Goal: Task Accomplishment & Management: Use online tool/utility

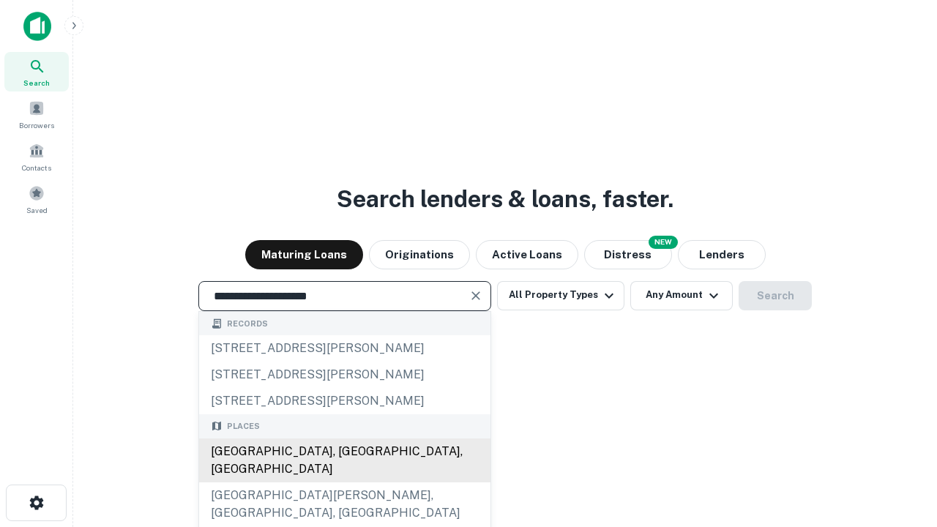
click at [344, 482] on div "[GEOGRAPHIC_DATA], [GEOGRAPHIC_DATA], [GEOGRAPHIC_DATA]" at bounding box center [344, 461] width 291 height 44
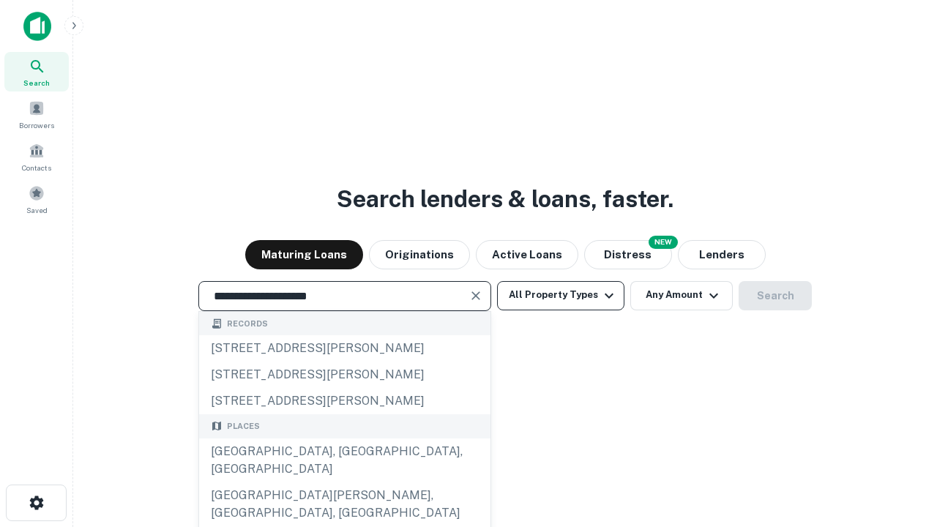
type input "**********"
click at [561, 295] on button "All Property Types" at bounding box center [560, 295] width 127 height 29
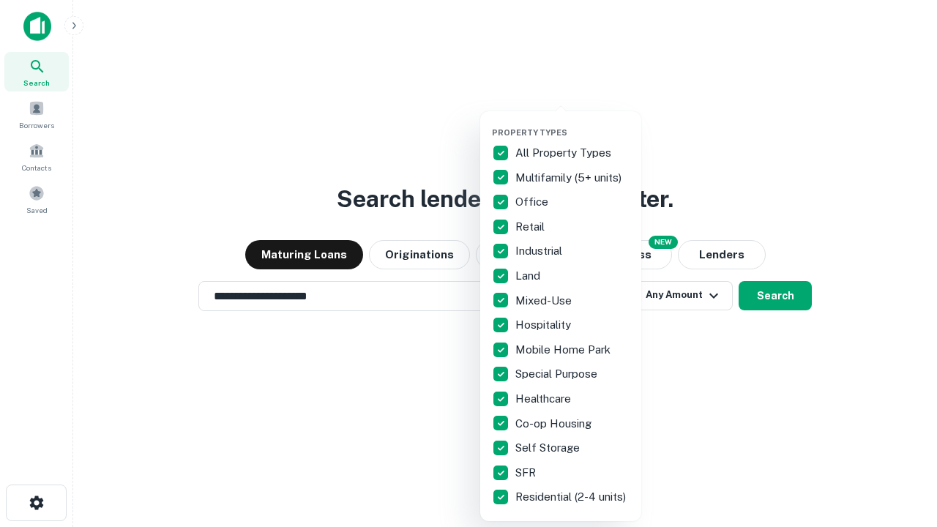
click at [573, 123] on button "button" at bounding box center [572, 123] width 161 height 1
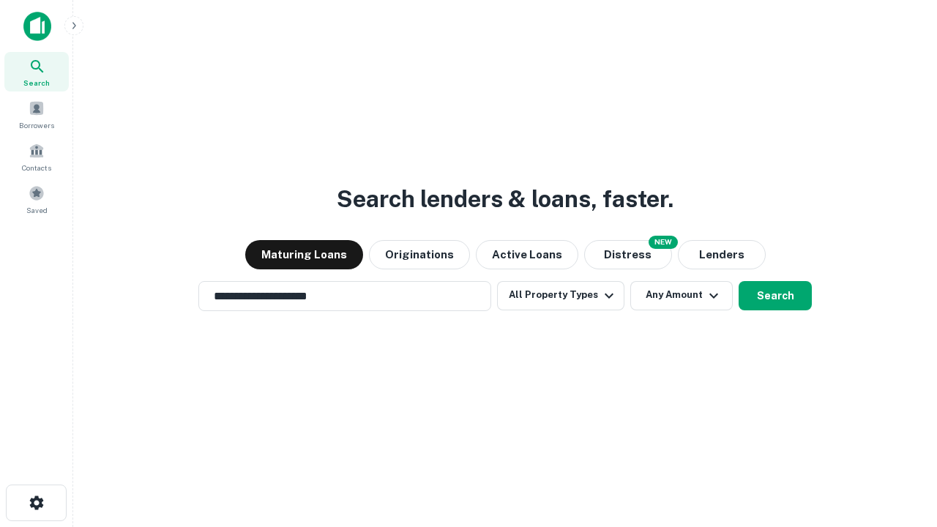
scroll to position [9, 176]
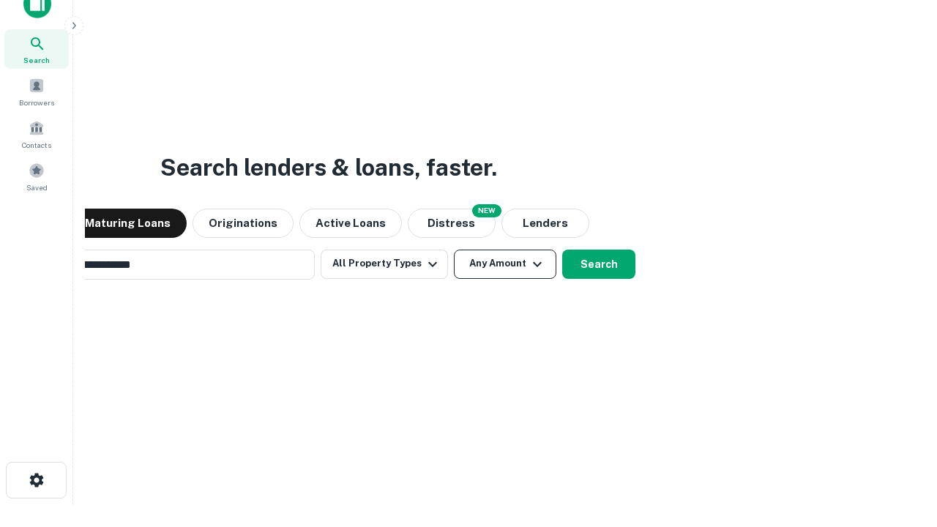
click at [454, 250] on button "Any Amount" at bounding box center [505, 264] width 102 height 29
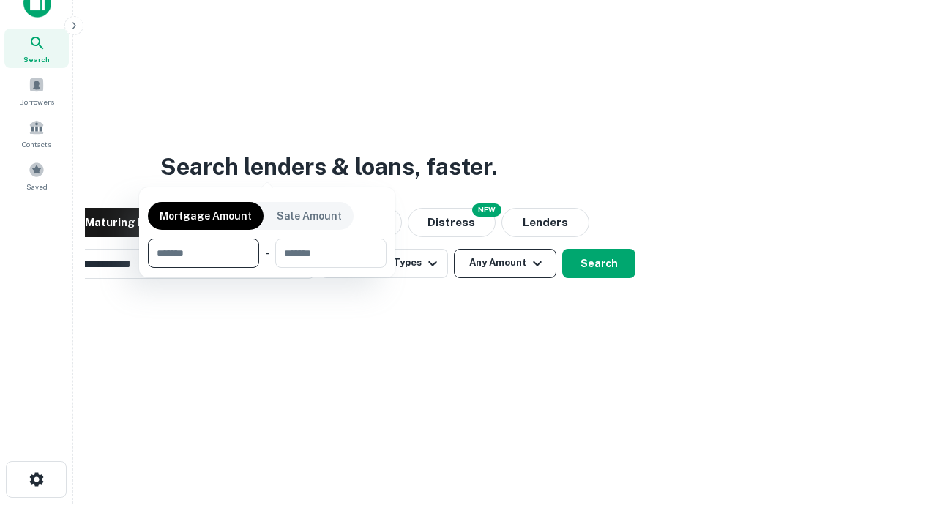
scroll to position [105, 414]
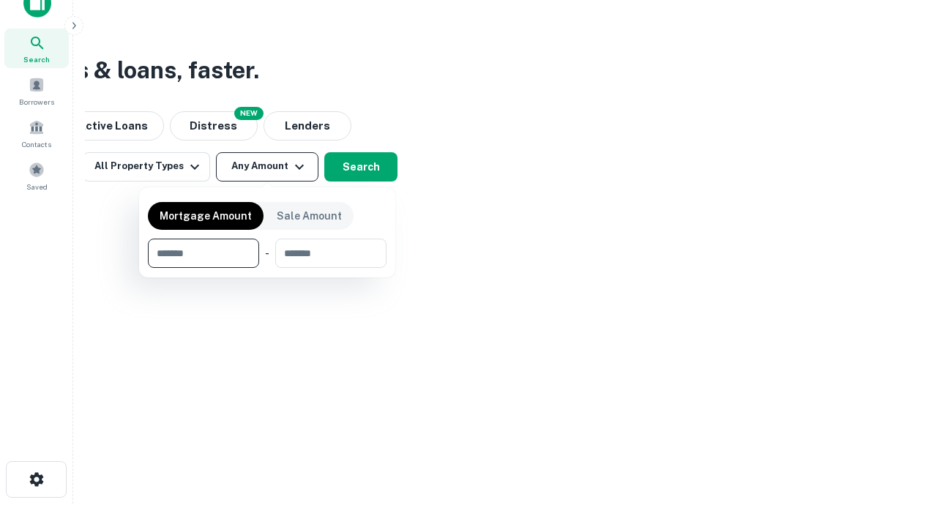
type input "*******"
click at [267, 268] on button "button" at bounding box center [267, 268] width 239 height 1
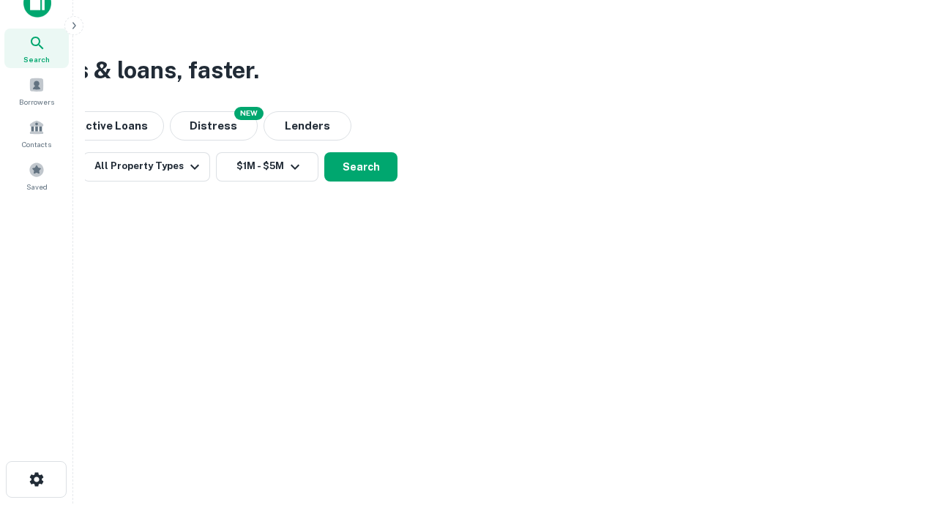
scroll to position [9, 270]
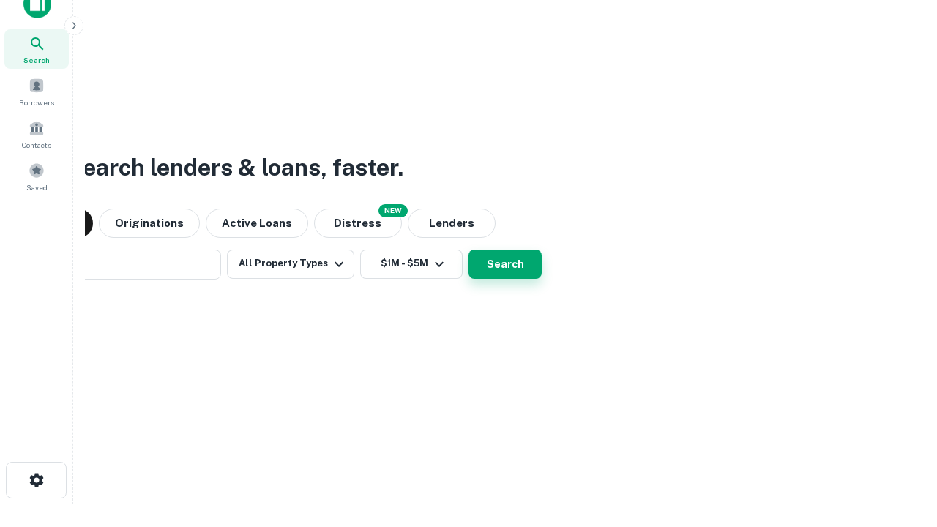
click at [469, 250] on button "Search" at bounding box center [505, 264] width 73 height 29
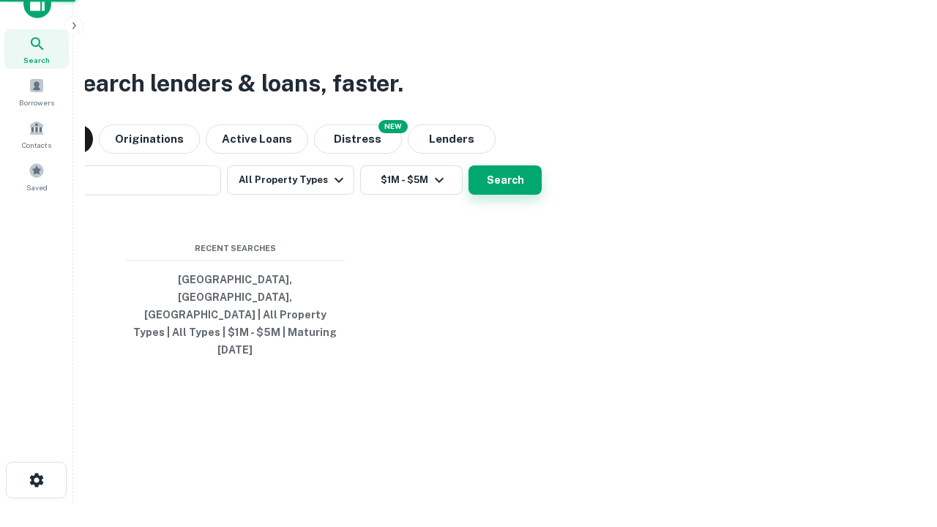
scroll to position [39, 414]
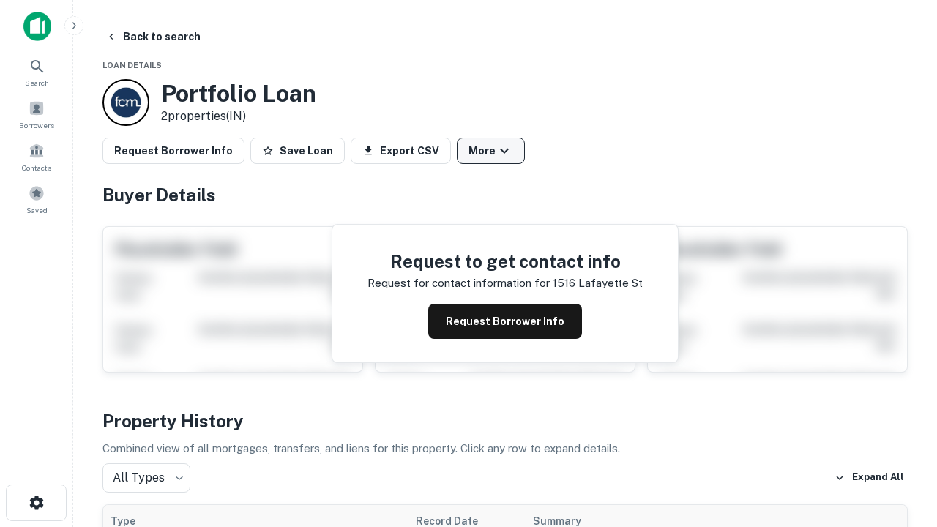
click at [491, 151] on button "More" at bounding box center [491, 151] width 68 height 26
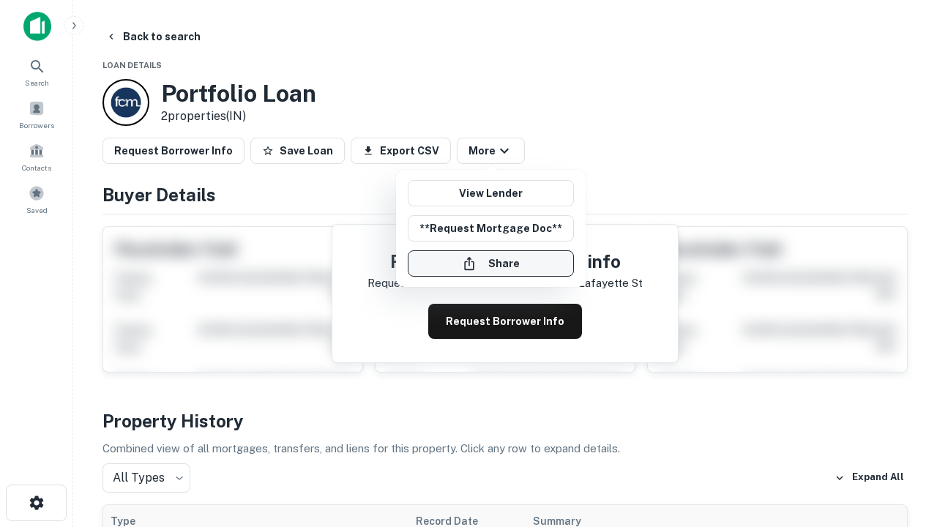
click at [491, 264] on button "Share" at bounding box center [491, 263] width 166 height 26
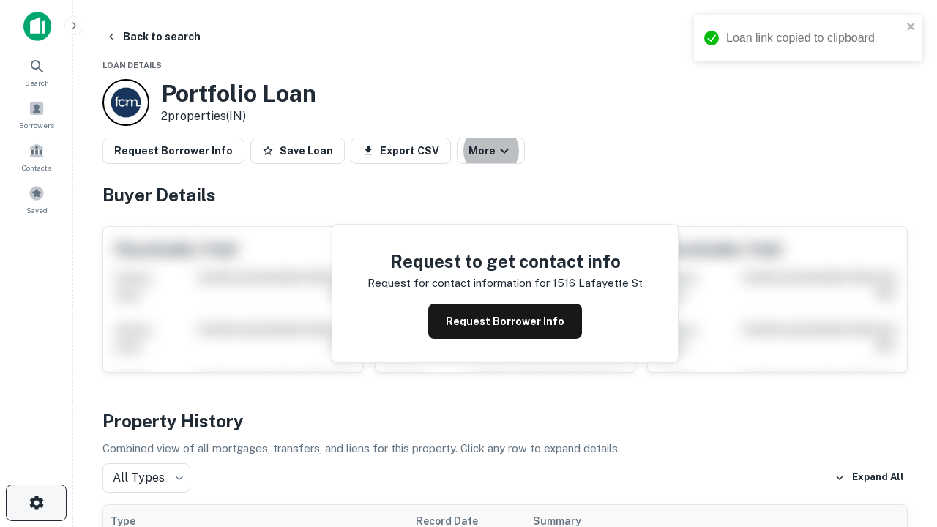
click at [36, 503] on icon "button" at bounding box center [37, 503] width 18 height 18
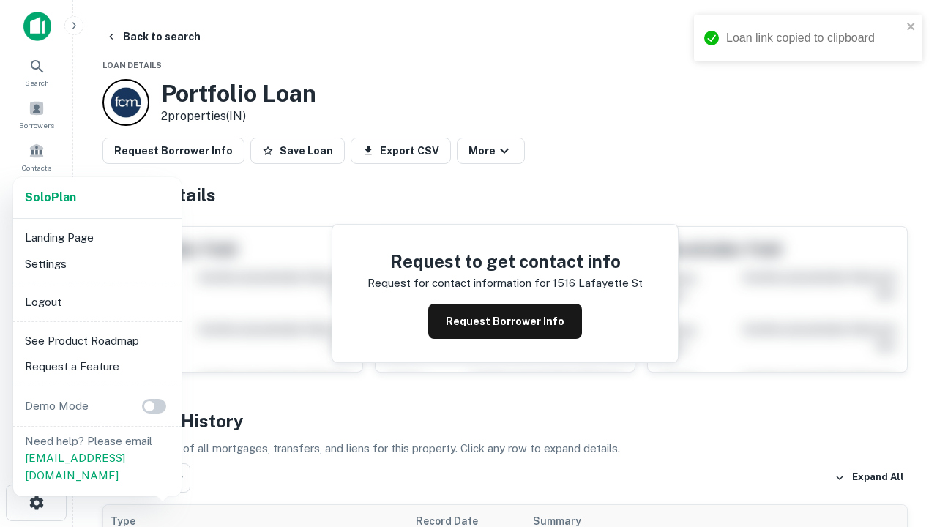
click at [97, 302] on li "Logout" at bounding box center [97, 302] width 157 height 26
